Goal: Information Seeking & Learning: Understand process/instructions

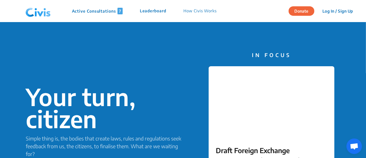
click at [196, 12] on p "How Civis Works" at bounding box center [199, 11] width 33 height 7
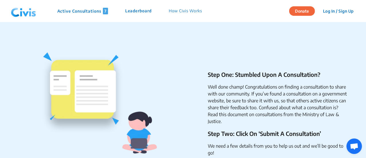
scroll to position [681, 0]
